Goal: Task Accomplishment & Management: Manage account settings

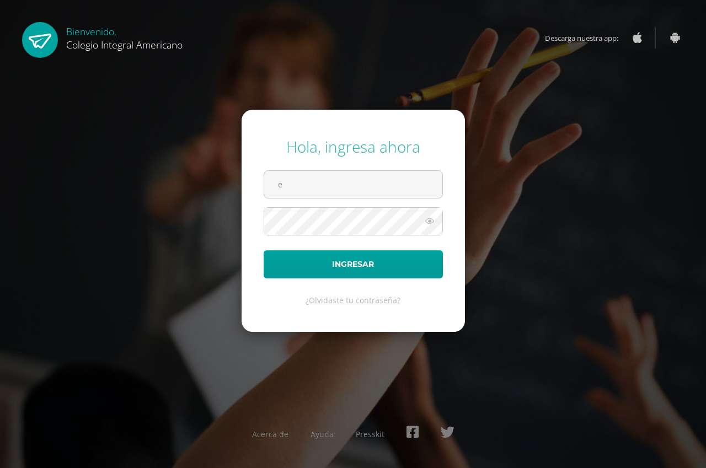
type input "[EMAIL_ADDRESS][DOMAIN_NAME]"
click at [427, 223] on icon at bounding box center [429, 220] width 14 height 13
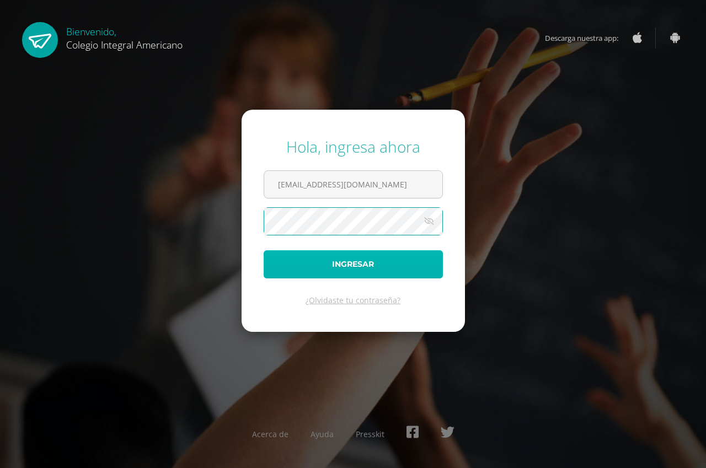
click at [359, 253] on button "Ingresar" at bounding box center [353, 264] width 179 height 28
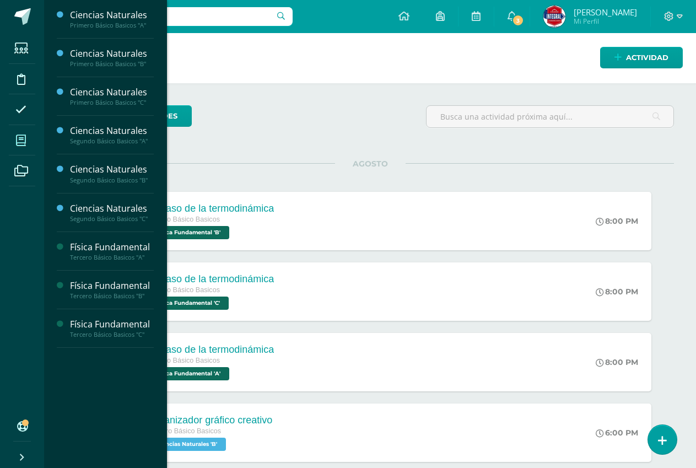
click at [25, 140] on icon at bounding box center [21, 140] width 10 height 11
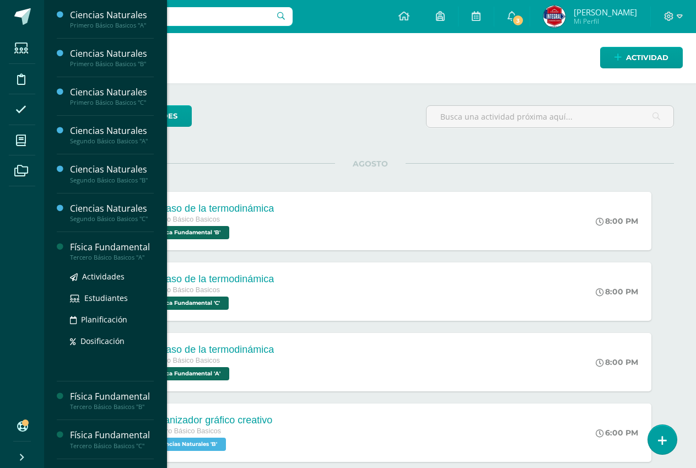
click at [133, 257] on div "Tercero Básico Basicos "A"" at bounding box center [112, 258] width 84 height 8
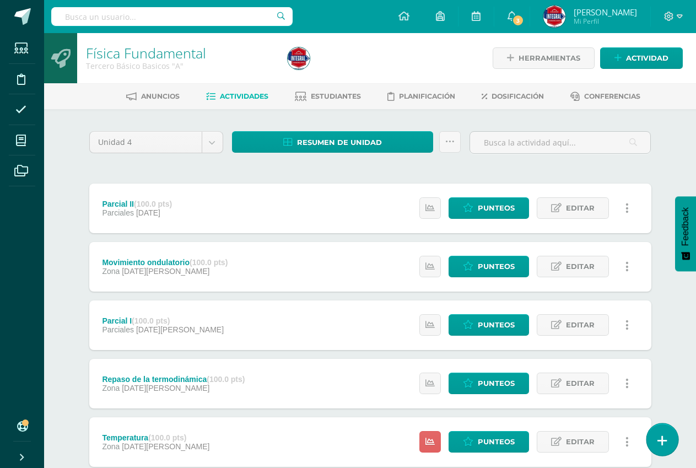
click at [670, 444] on link at bounding box center [662, 439] width 31 height 32
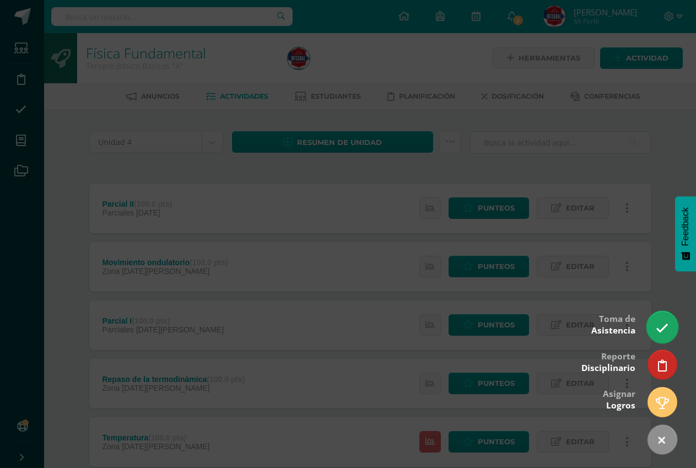
click at [657, 315] on link at bounding box center [662, 327] width 31 height 32
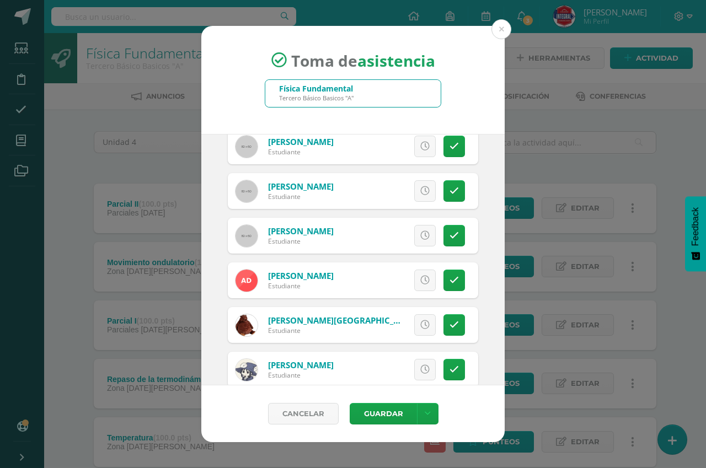
scroll to position [110, 0]
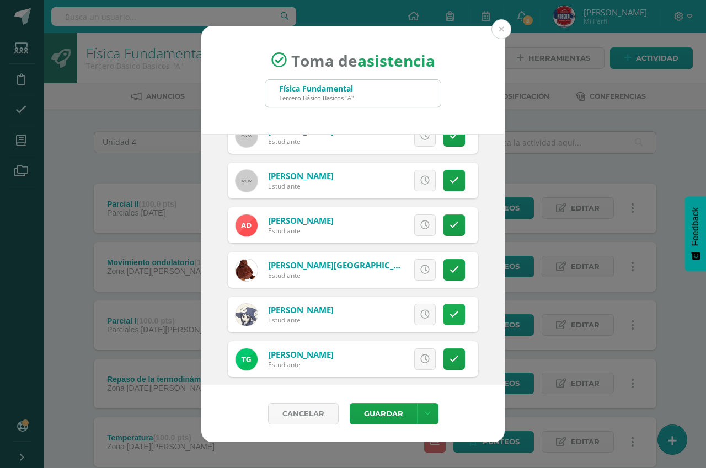
click at [450, 312] on link at bounding box center [454, 315] width 22 height 22
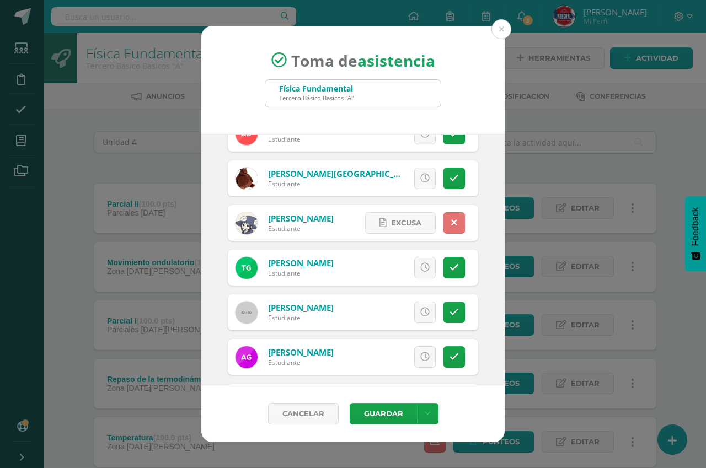
scroll to position [221, 0]
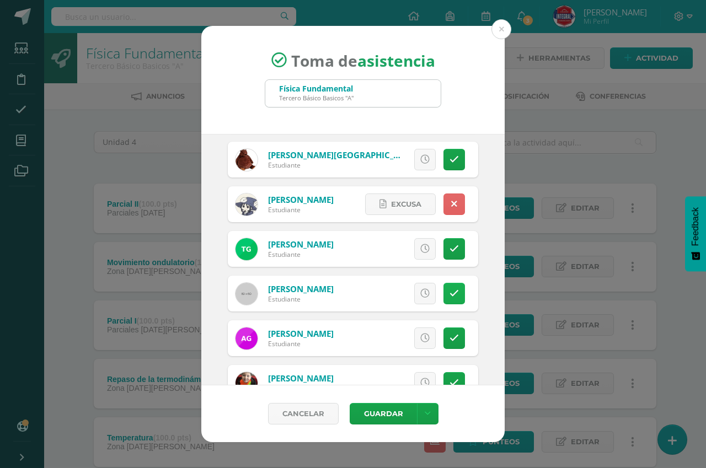
click at [449, 294] on icon at bounding box center [453, 293] width 9 height 9
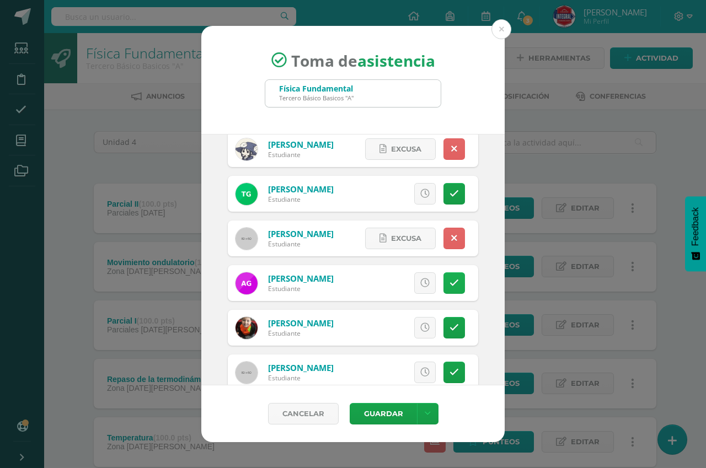
click at [445, 273] on link at bounding box center [454, 283] width 22 height 22
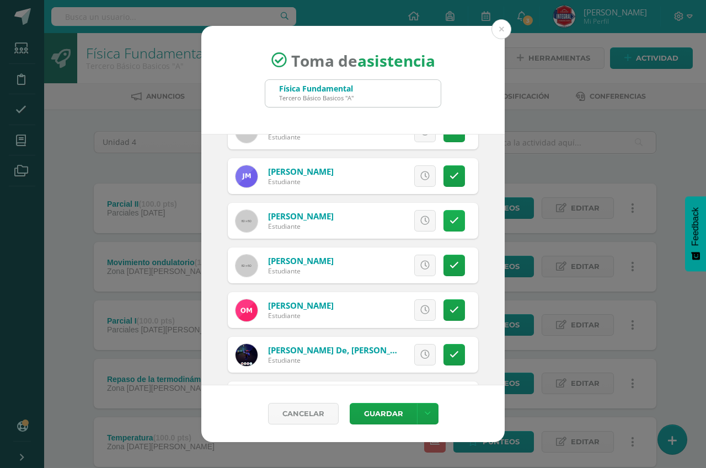
scroll to position [607, 0]
click at [449, 269] on link at bounding box center [454, 265] width 22 height 22
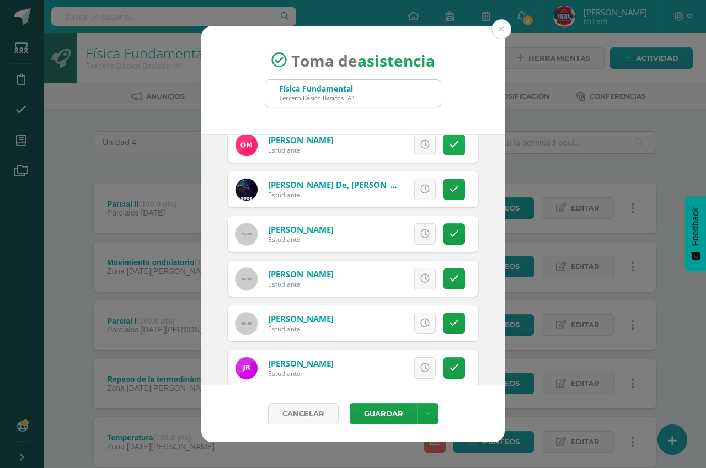
scroll to position [772, 0]
click at [443, 282] on link at bounding box center [454, 278] width 22 height 22
click at [443, 313] on link at bounding box center [454, 323] width 22 height 22
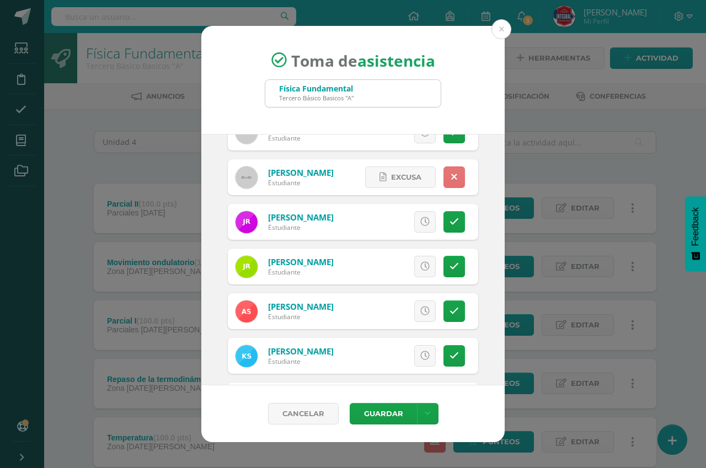
scroll to position [937, 0]
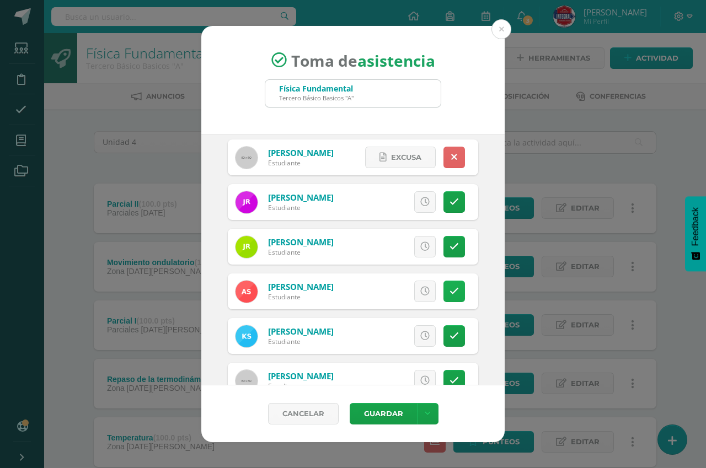
click at [449, 294] on icon at bounding box center [453, 291] width 9 height 9
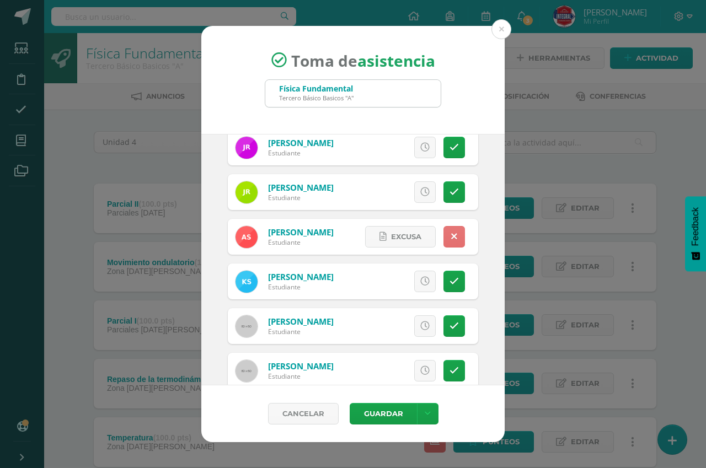
scroll to position [992, 0]
click at [451, 282] on link at bounding box center [454, 281] width 22 height 22
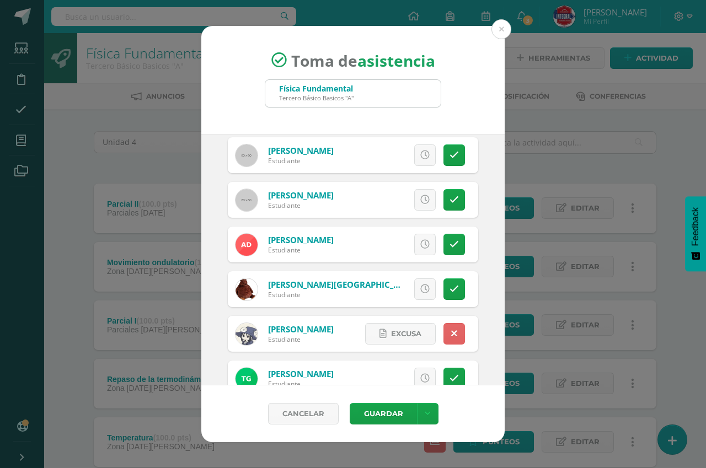
scroll to position [110, 0]
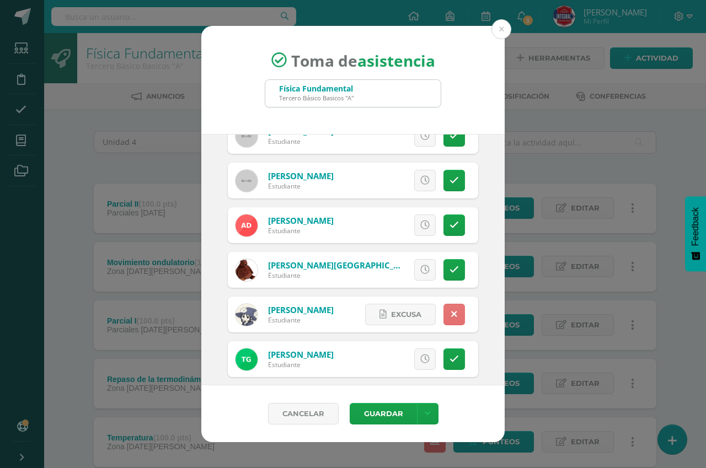
click at [443, 315] on link at bounding box center [454, 315] width 22 height 22
click at [414, 320] on link at bounding box center [425, 315] width 22 height 22
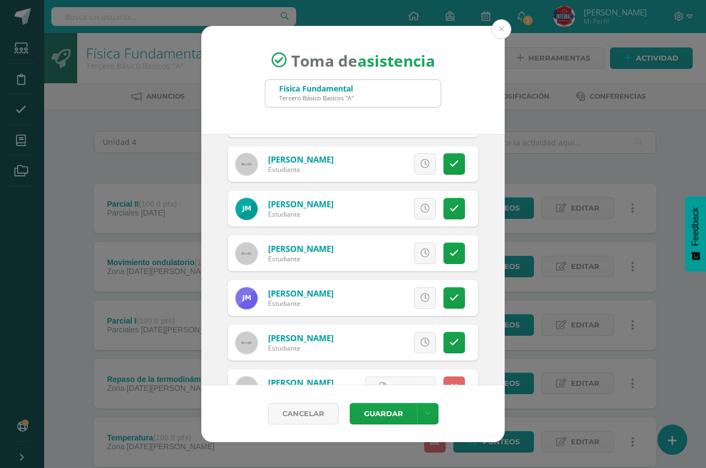
scroll to position [496, 0]
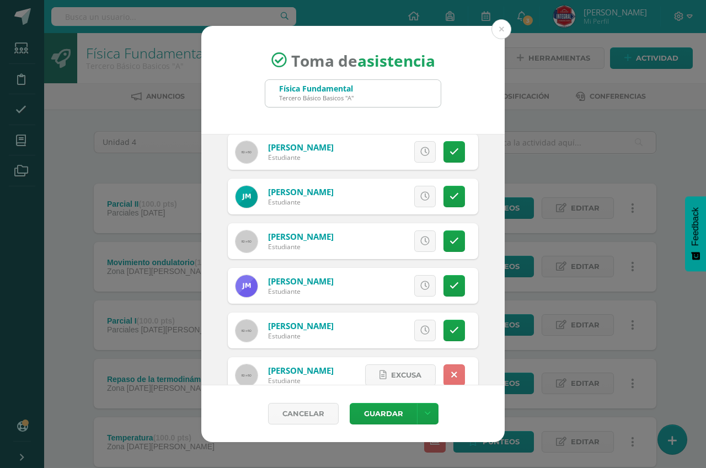
click at [443, 366] on link at bounding box center [454, 375] width 22 height 22
click at [420, 374] on link at bounding box center [425, 375] width 22 height 22
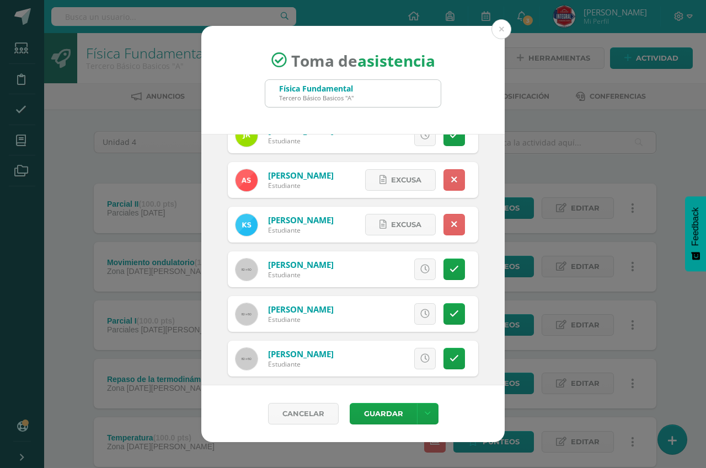
scroll to position [1058, 0]
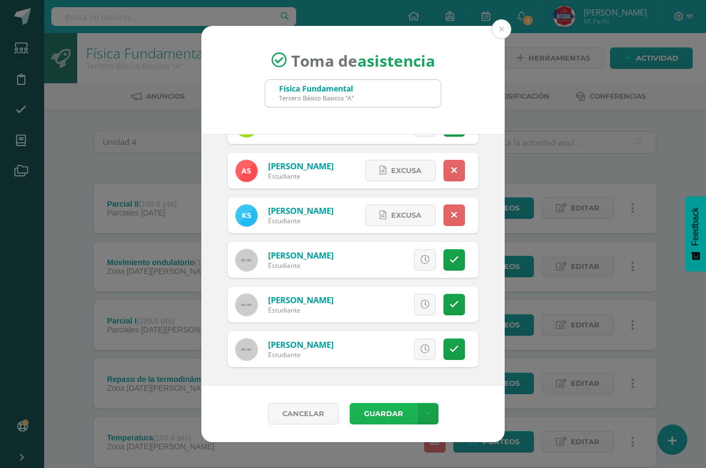
click at [363, 410] on button "Guardar" at bounding box center [383, 414] width 67 height 22
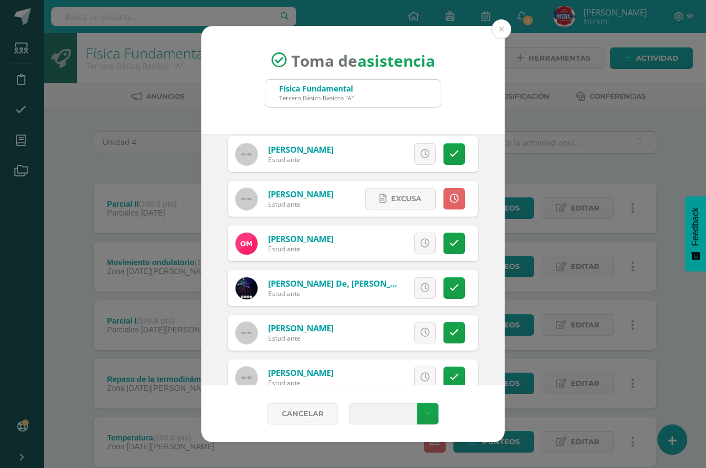
scroll to position [672, 0]
